Goal: Navigation & Orientation: Find specific page/section

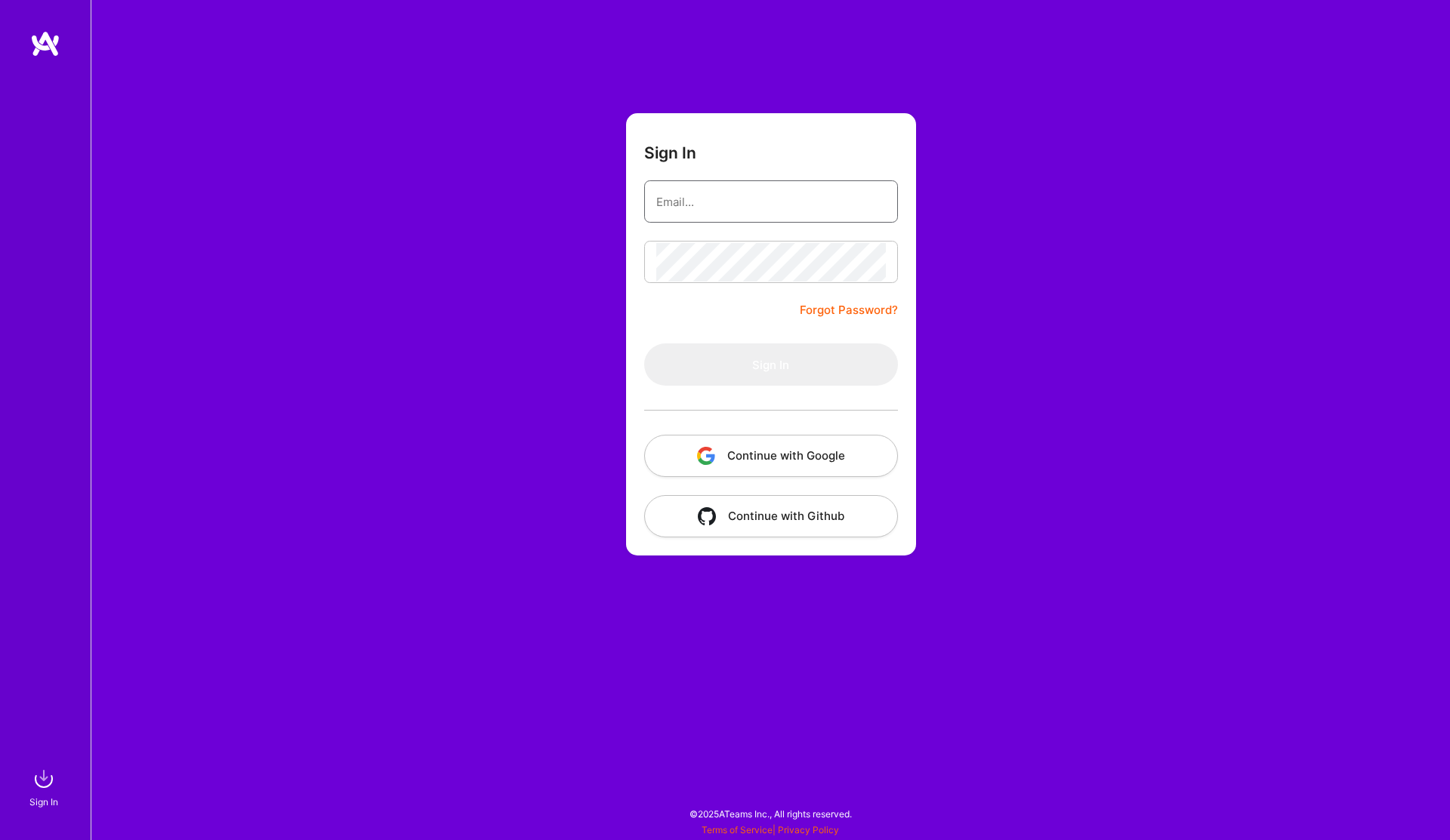
type input "[EMAIL_ADDRESS][DOMAIN_NAME]"
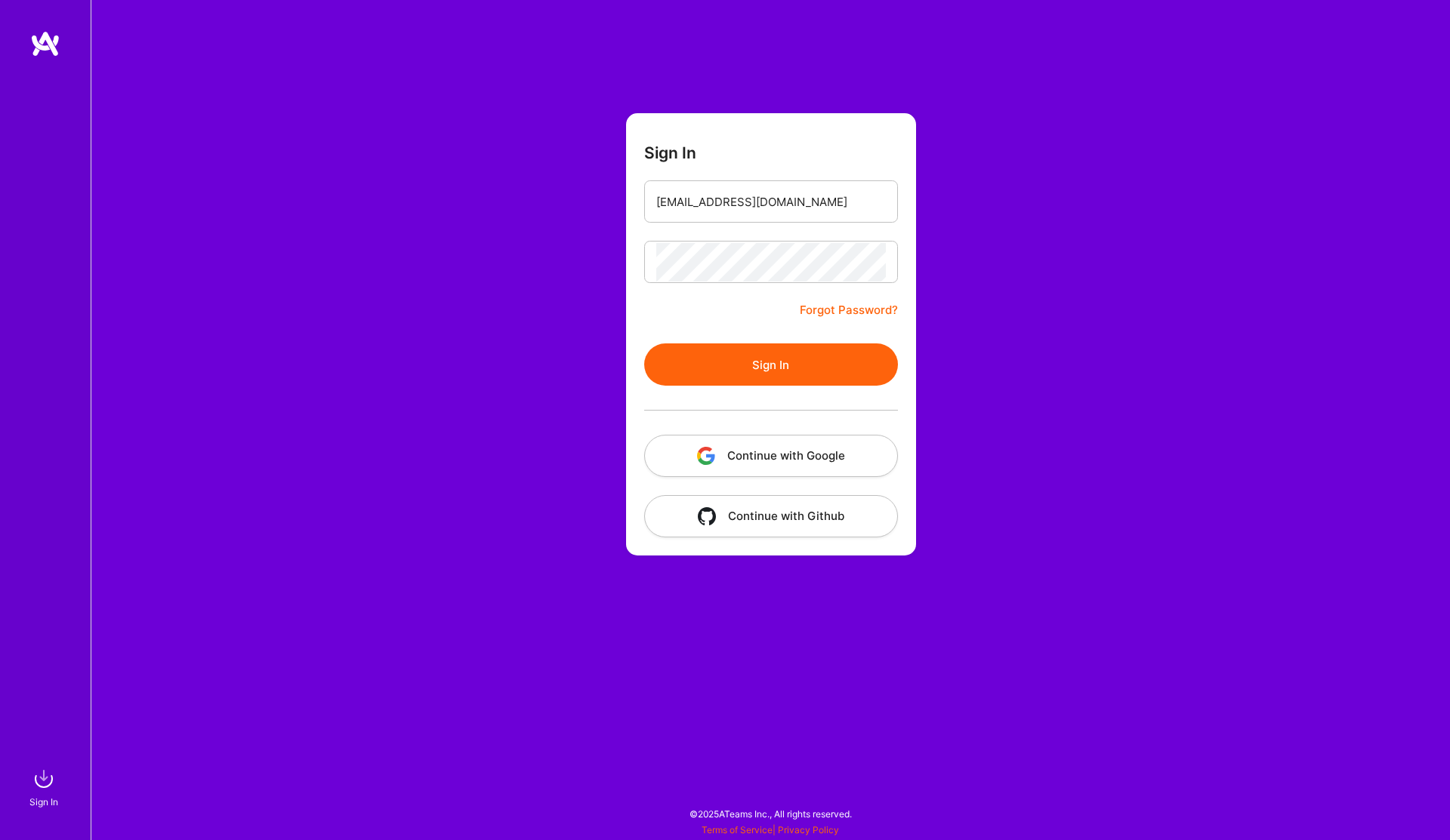
click at [749, 379] on button "Sign In" at bounding box center [771, 364] width 254 height 42
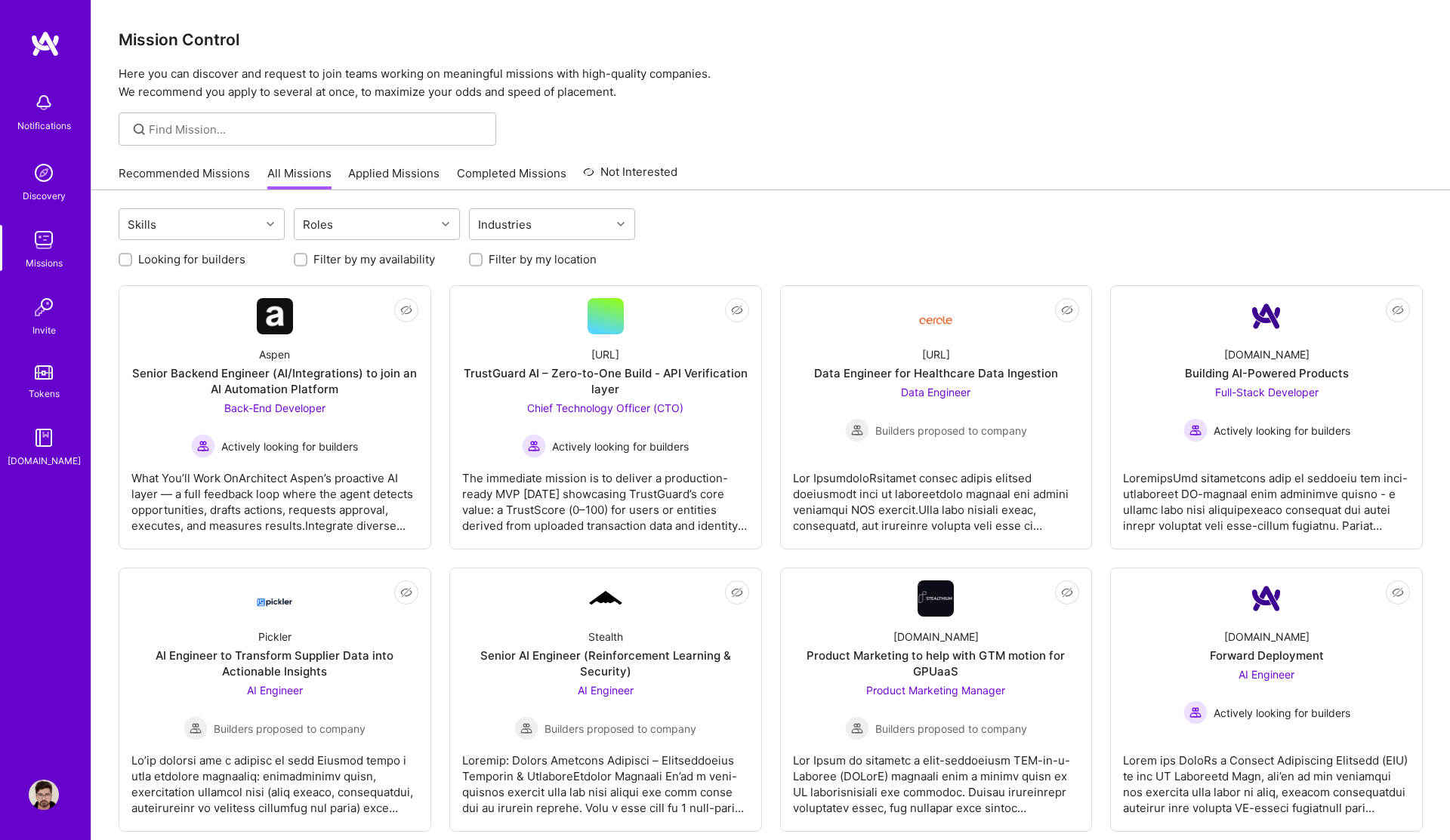
click at [198, 179] on link "Recommended Missions" at bounding box center [185, 177] width 132 height 25
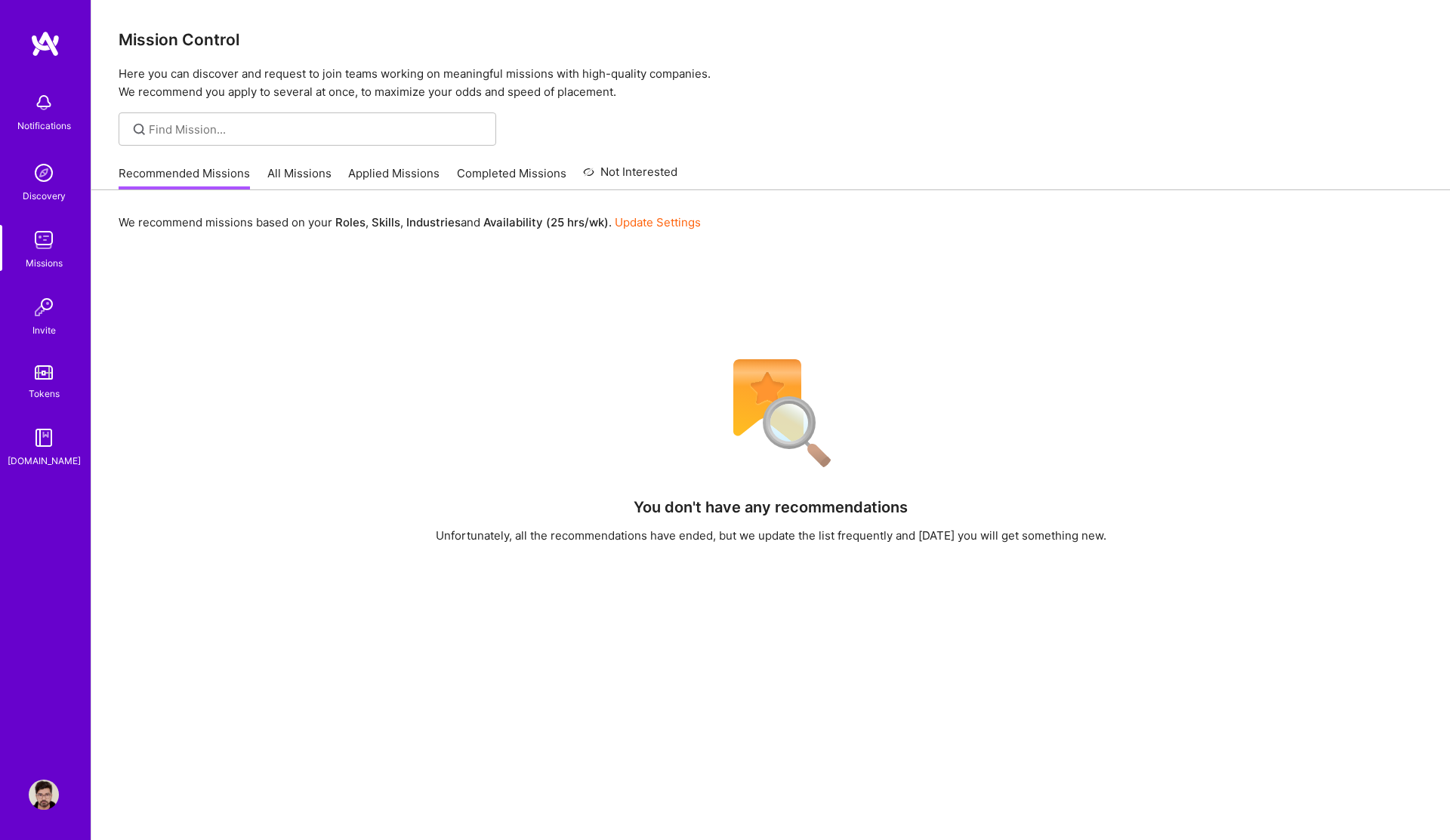
click at [49, 789] on img at bounding box center [44, 795] width 30 height 30
